Goal: Navigation & Orientation: Go to known website

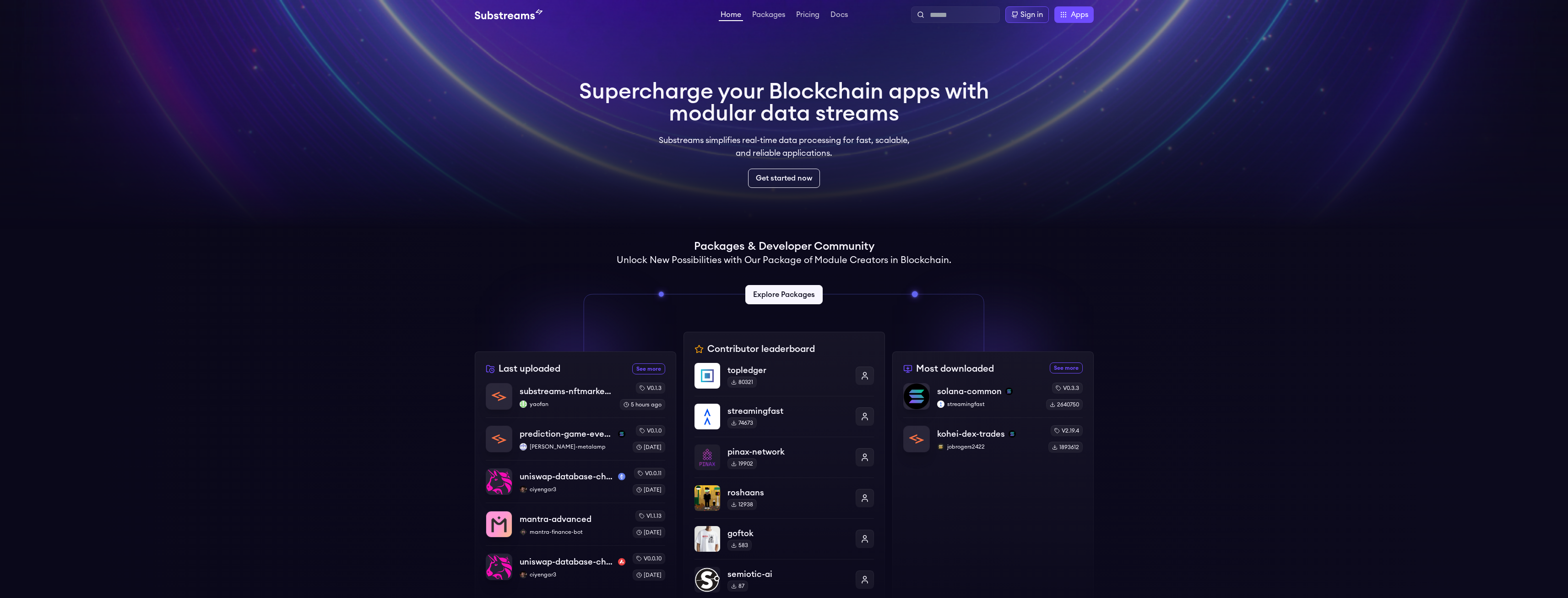
click at [526, 13] on img at bounding box center [508, 15] width 68 height 11
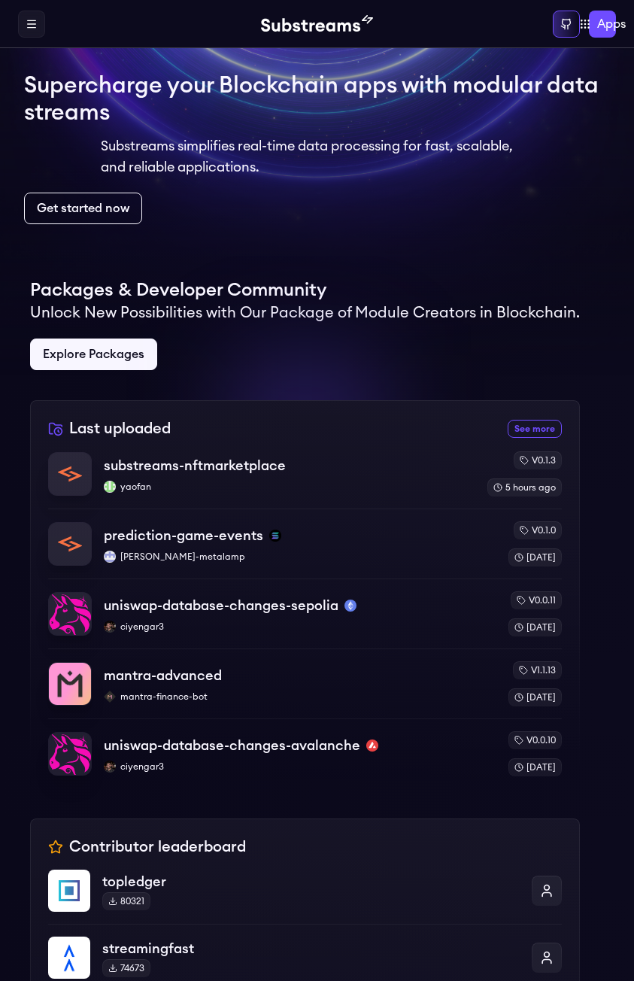
click at [28, 8] on div "Home Packages Pricing Docs Home Packages Pricing Docs Sign in Apps Subgraph Stu…" at bounding box center [317, 24] width 634 height 48
click at [29, 15] on label at bounding box center [31, 24] width 27 height 27
click at [0, 0] on div "Home Packages Pricing Docs" at bounding box center [0, 0] width 0 height 0
click at [0, 0] on icon at bounding box center [0, 0] width 0 height 0
